Goal: Check status: Check status

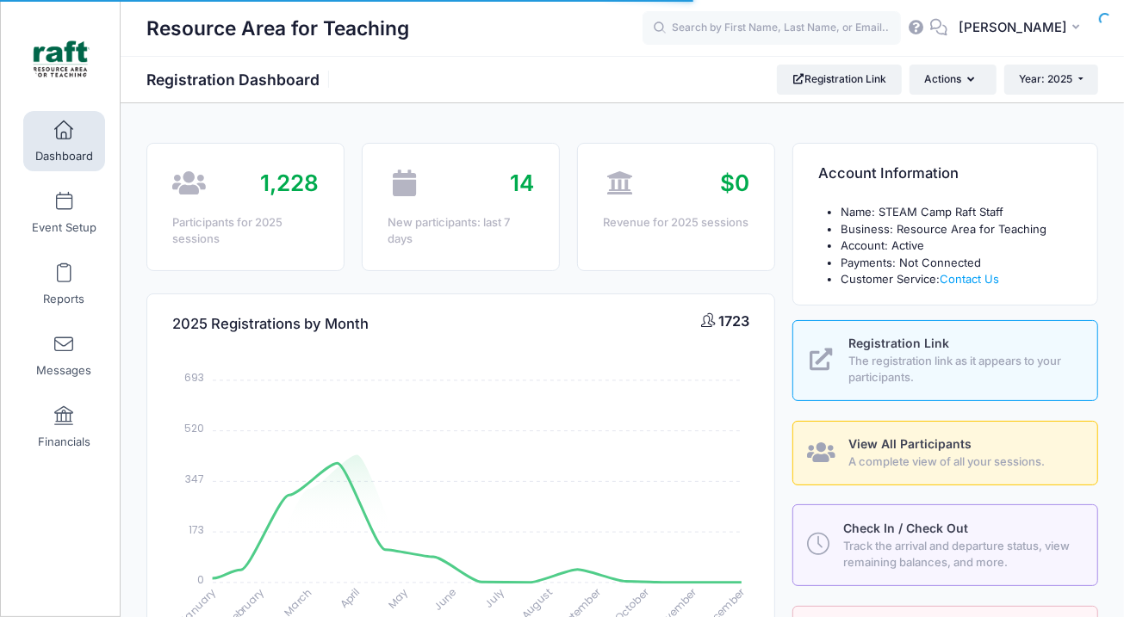
select select
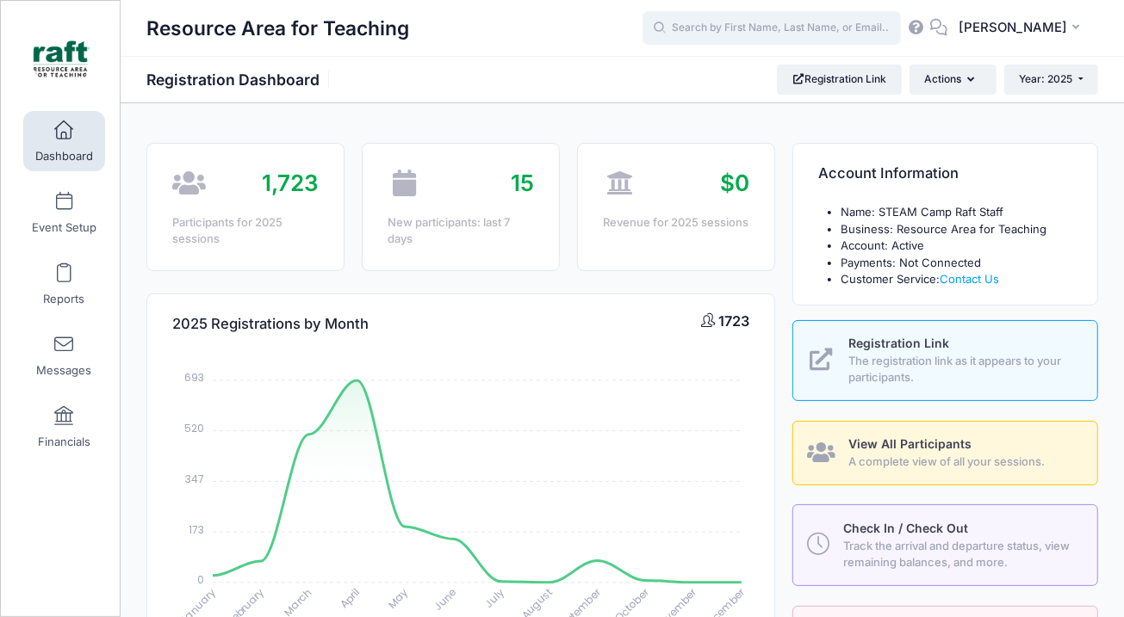
click at [743, 34] on input "text" at bounding box center [771, 28] width 258 height 34
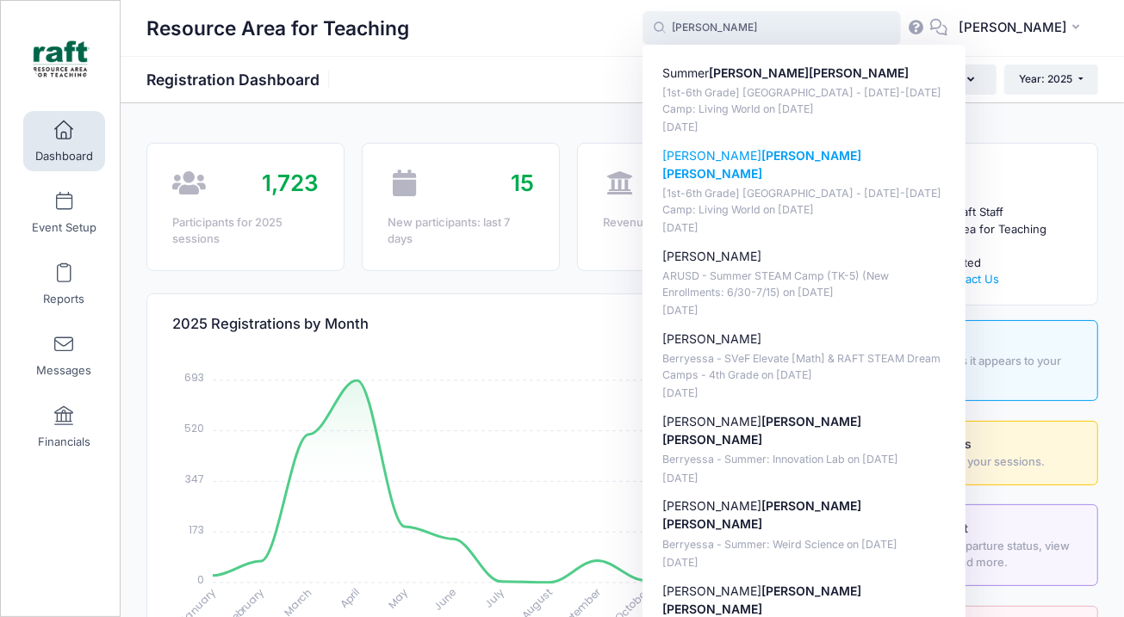
click at [744, 186] on p "[1st-6th Grade] [GEOGRAPHIC_DATA] - [DATE]-[DATE] Camp: Living World on [DATE]" at bounding box center [804, 202] width 284 height 32
type input "[PERSON_NAME] ([1st-6th Grade] [GEOGRAPHIC_DATA] - [DATE]-[DATE] Camp: Living W…"
